Goal: Information Seeking & Learning: Learn about a topic

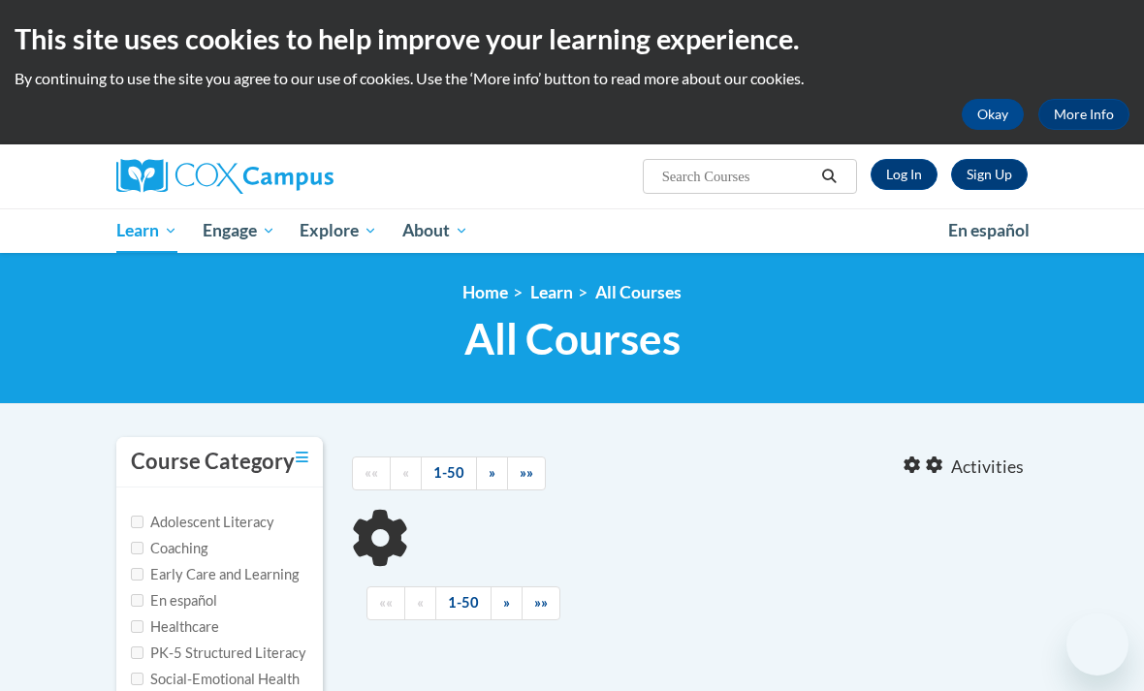
type input "Reading"
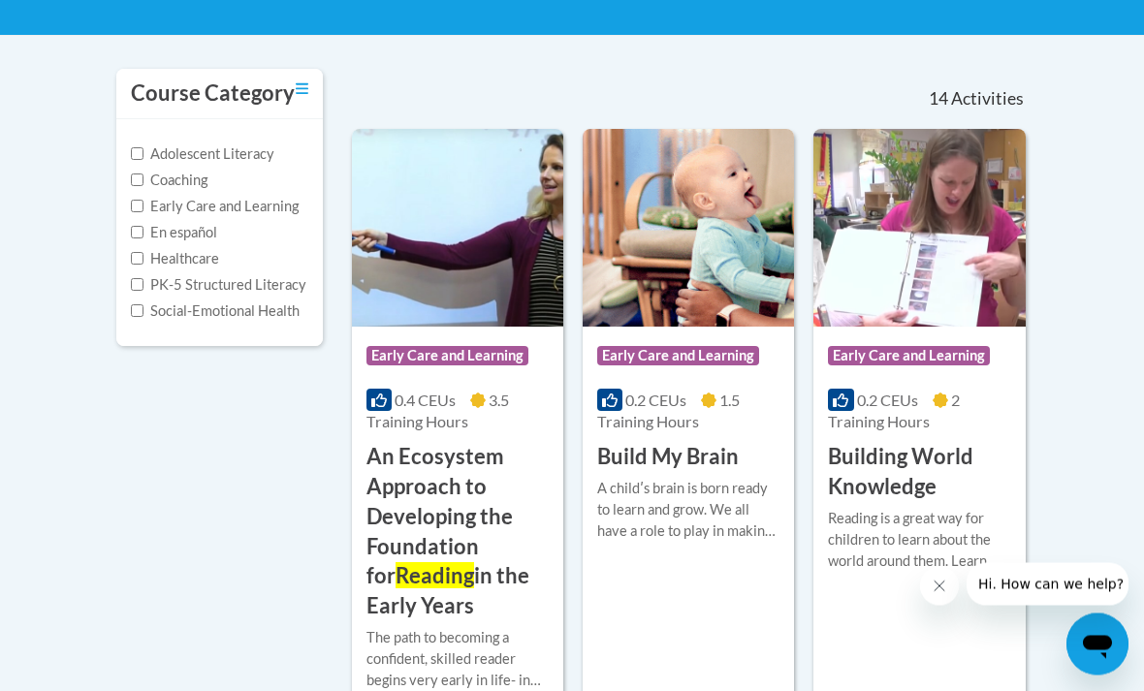
scroll to position [354, 0]
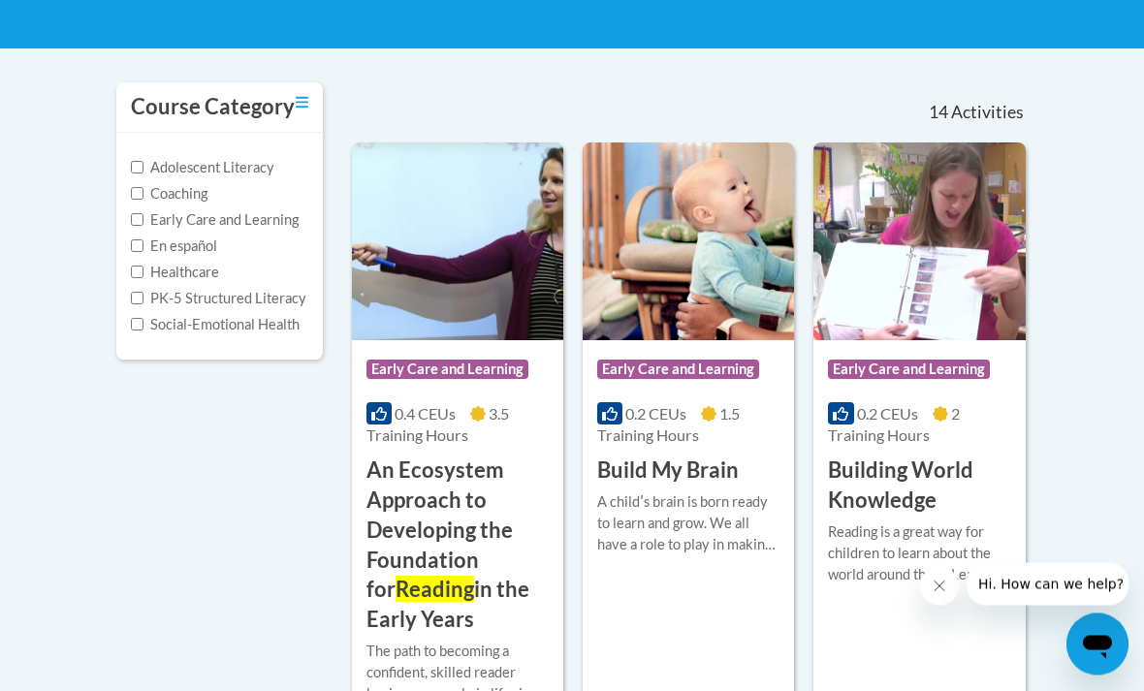
click at [144, 164] on input "Adolescent Literacy" at bounding box center [137, 168] width 13 height 13
checkbox input "true"
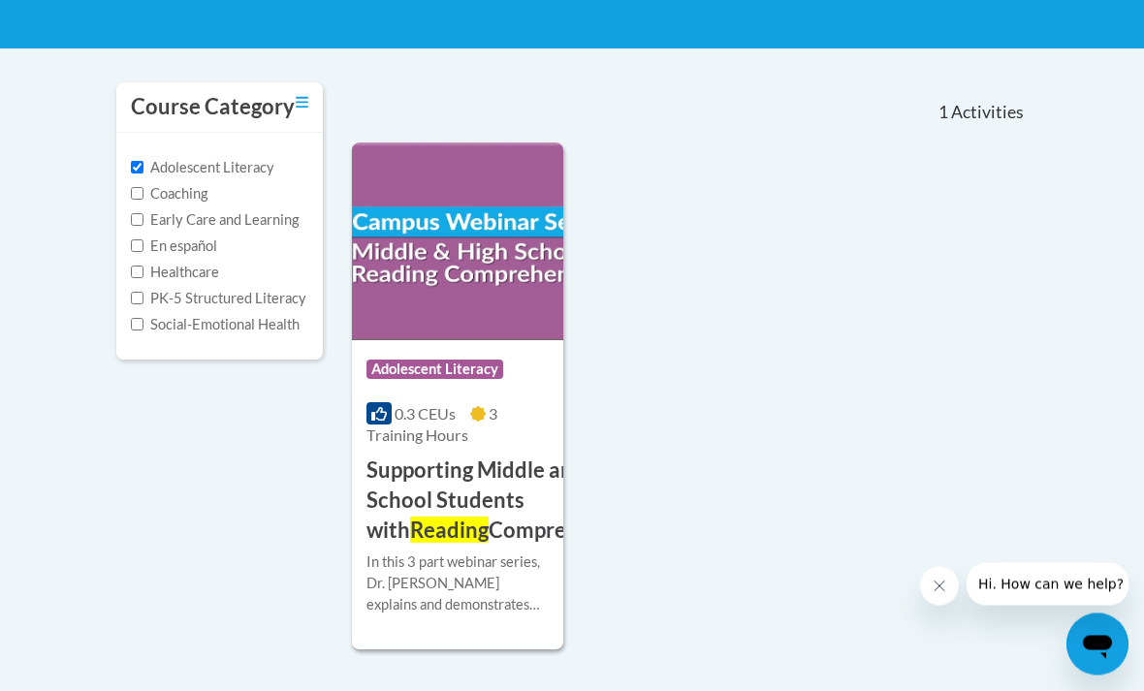
scroll to position [355, 0]
click at [138, 183] on label "Coaching" at bounding box center [169, 193] width 77 height 21
click at [138, 187] on input "Coaching" at bounding box center [137, 193] width 13 height 13
checkbox input "true"
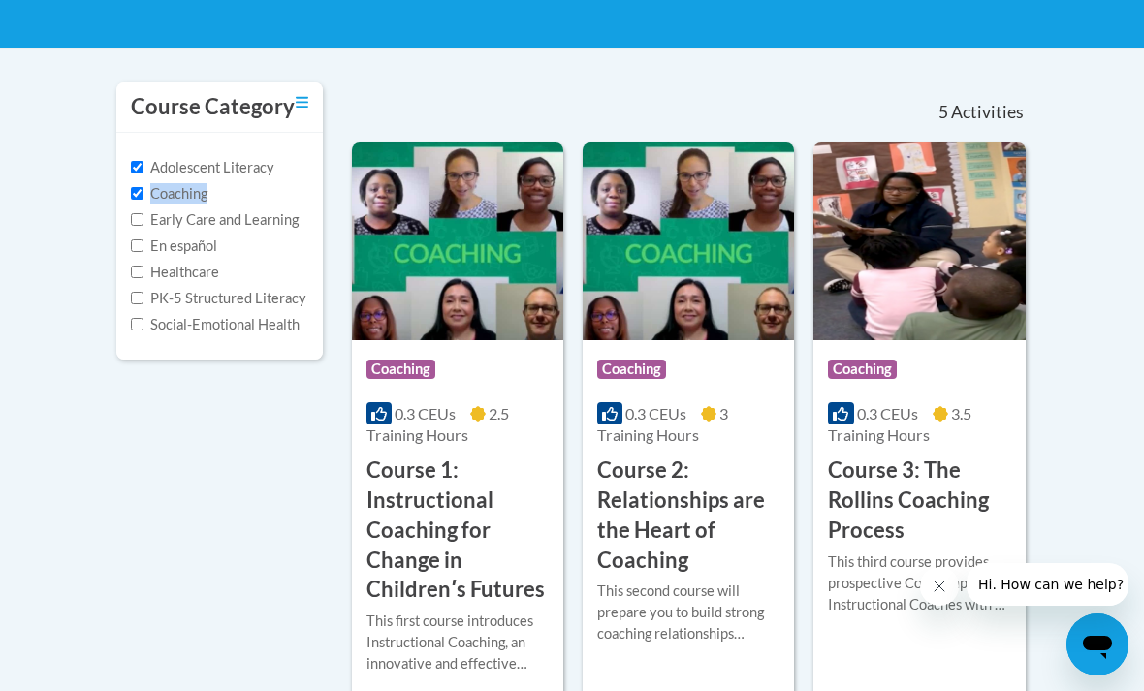
click at [135, 218] on input "Early Care and Learning" at bounding box center [137, 219] width 13 height 13
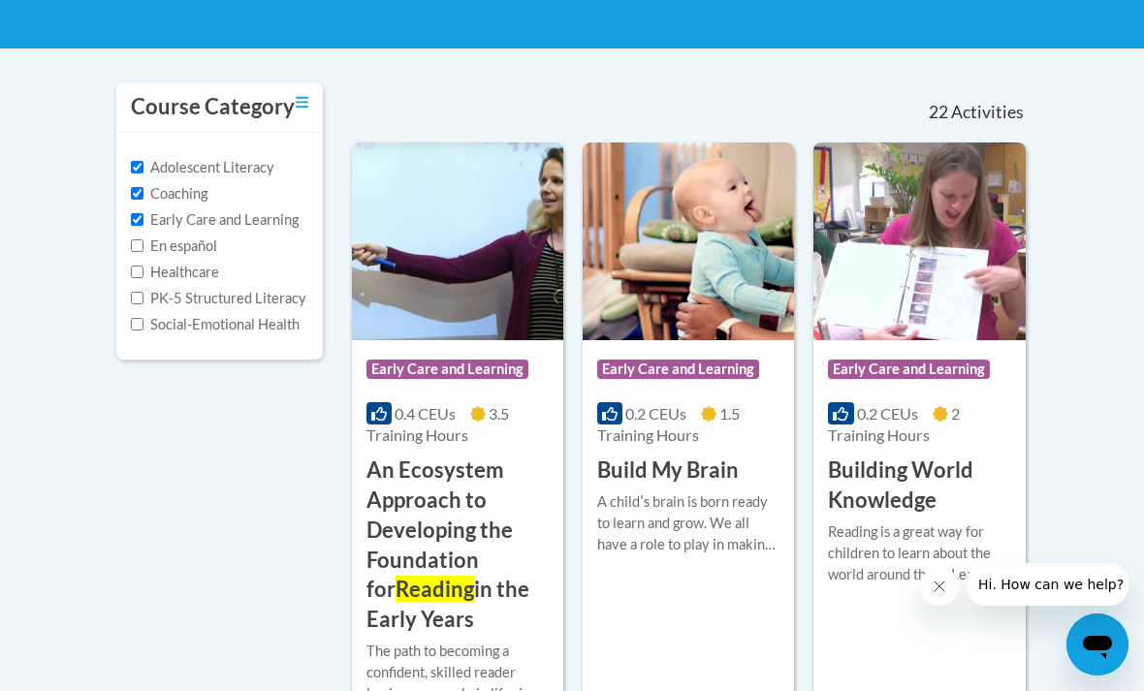
click at [138, 225] on input "Early Care and Learning" at bounding box center [137, 219] width 13 height 13
checkbox input "false"
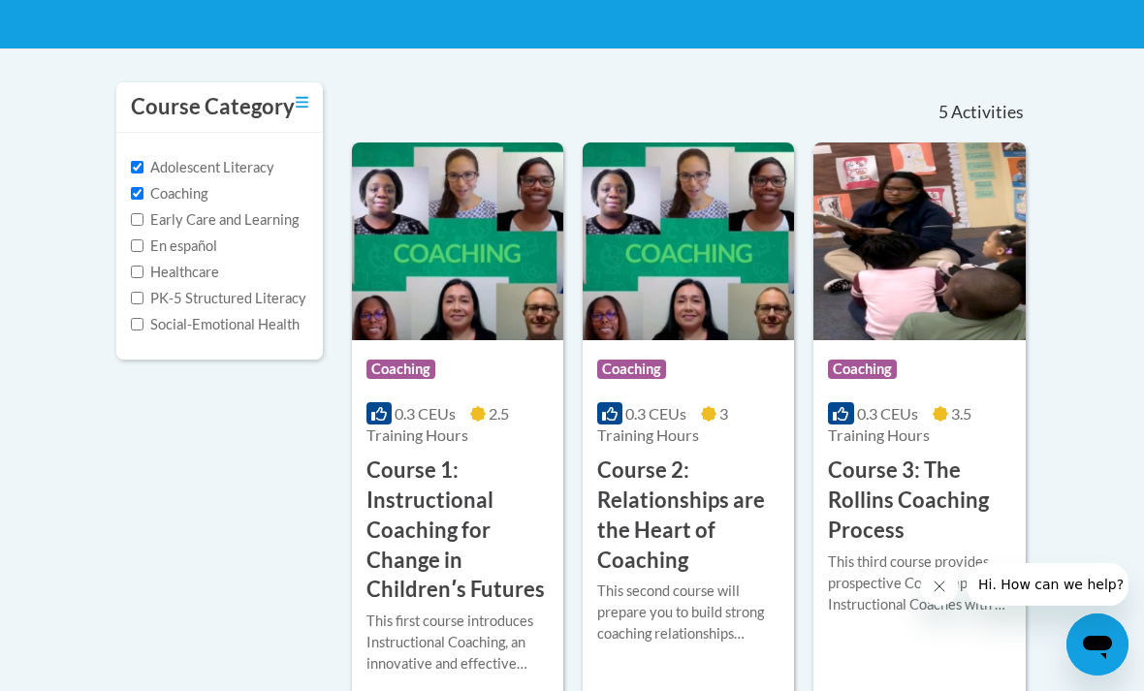
click at [137, 194] on input "Coaching" at bounding box center [137, 193] width 13 height 13
checkbox input "false"
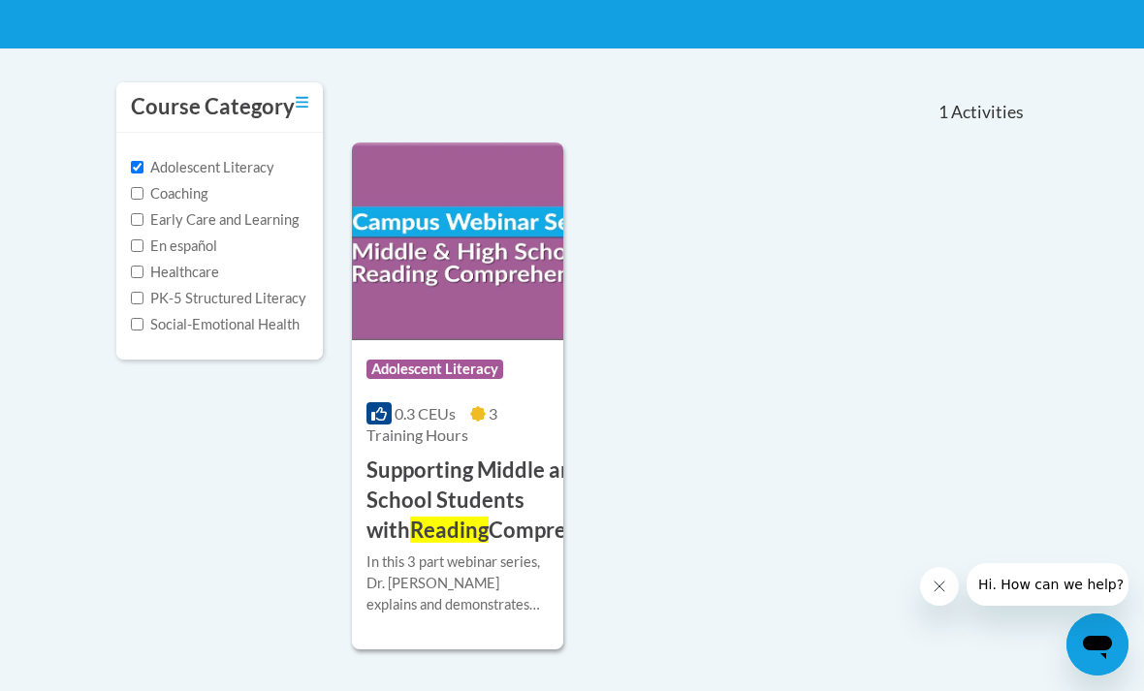
click at [140, 165] on input "Adolescent Literacy" at bounding box center [137, 167] width 13 height 13
checkbox input "false"
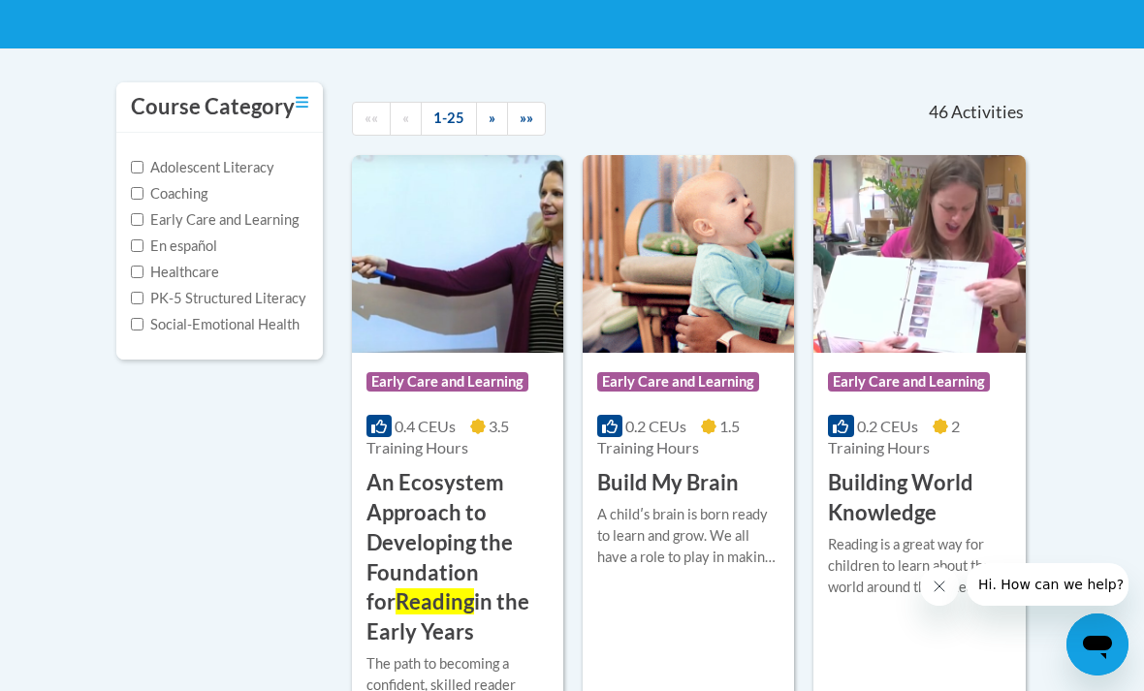
click at [942, 586] on icon "Close message from company" at bounding box center [940, 587] width 16 height 16
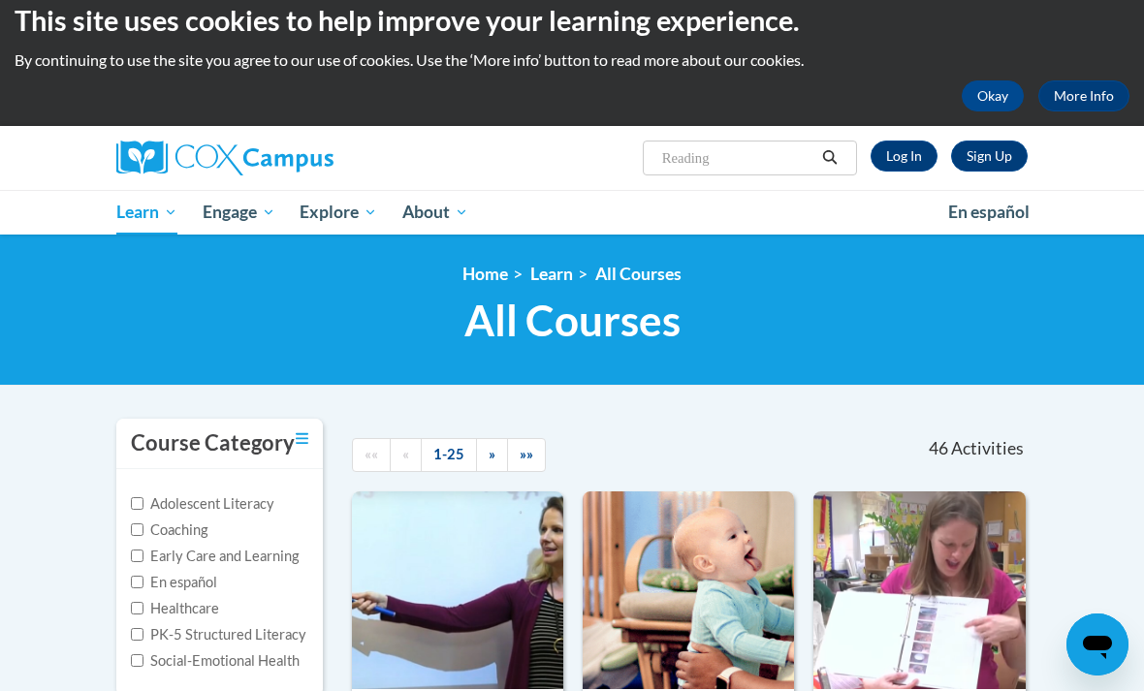
scroll to position [0, 0]
